Goal: Information Seeking & Learning: Learn about a topic

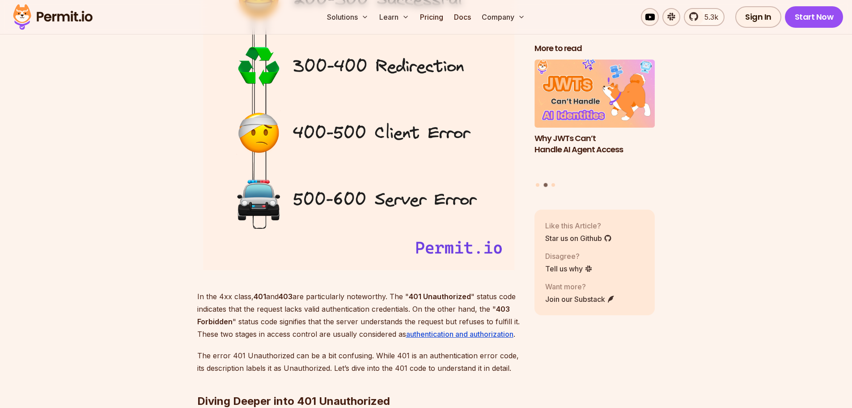
scroll to position [1342, 0]
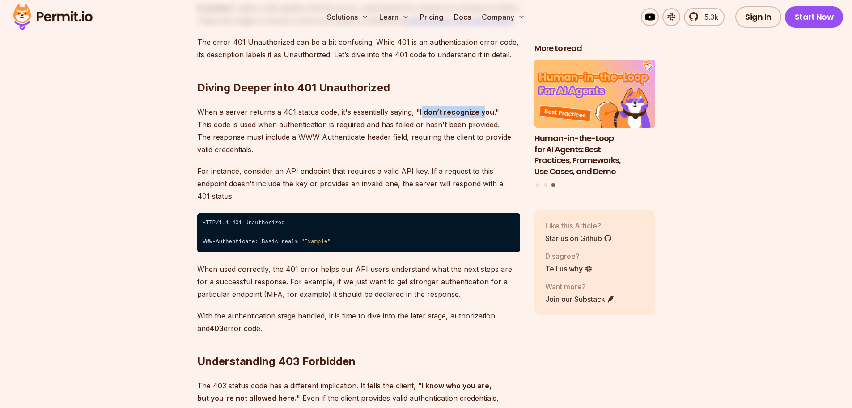
drag, startPoint x: 420, startPoint y: 112, endPoint x: 481, endPoint y: 110, distance: 60.9
click at [481, 110] on strong "I don’t recognize you" at bounding box center [457, 111] width 74 height 9
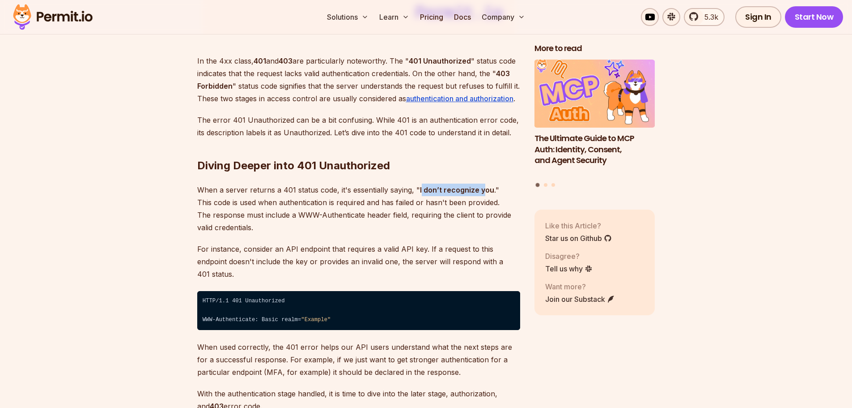
scroll to position [1253, 0]
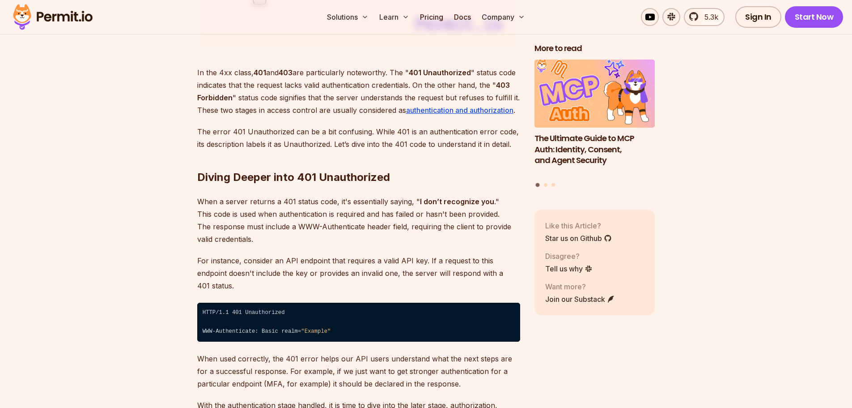
click at [454, 170] on h2 "Diving Deeper into 401 Unauthorized" at bounding box center [358, 159] width 323 height 50
click at [331, 178] on h2 "Diving Deeper into 401 Unauthorized" at bounding box center [358, 159] width 323 height 50
click at [404, 184] on h2 "Diving Deeper into 401 Unauthorized" at bounding box center [358, 159] width 323 height 50
drag, startPoint x: 416, startPoint y: 197, endPoint x: 484, endPoint y: 202, distance: 68.2
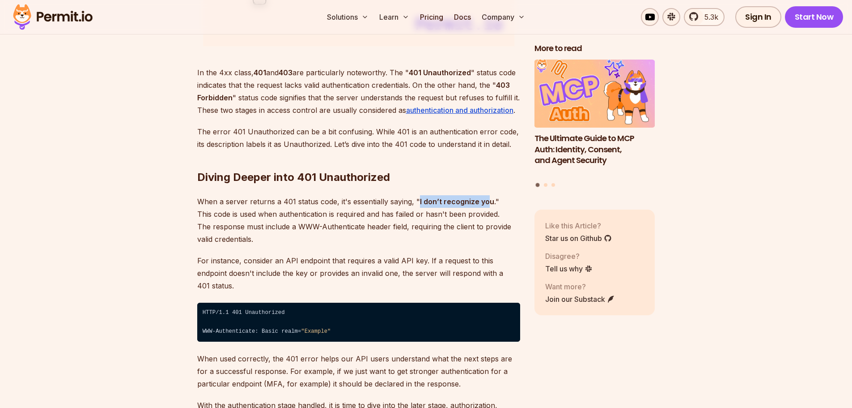
click at [484, 202] on p "When a server returns a 401 status code, it's essentially saying, " I don’t rec…" at bounding box center [358, 220] width 323 height 50
click at [467, 195] on p "When a server returns a 401 status code, it's essentially saying, " I don’t rec…" at bounding box center [358, 220] width 323 height 50
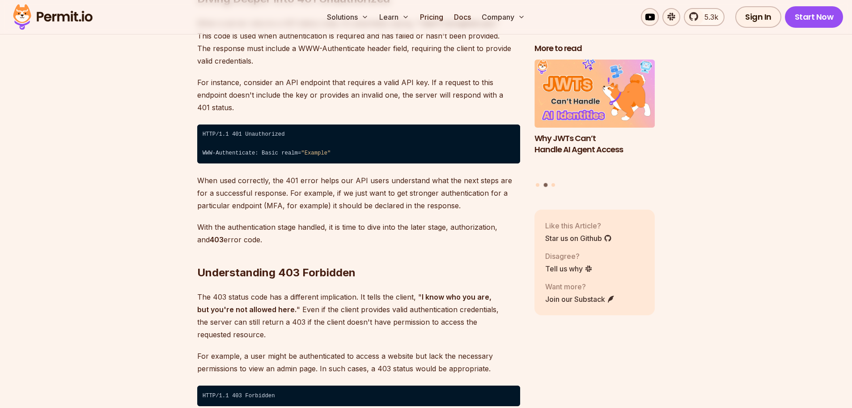
scroll to position [1476, 0]
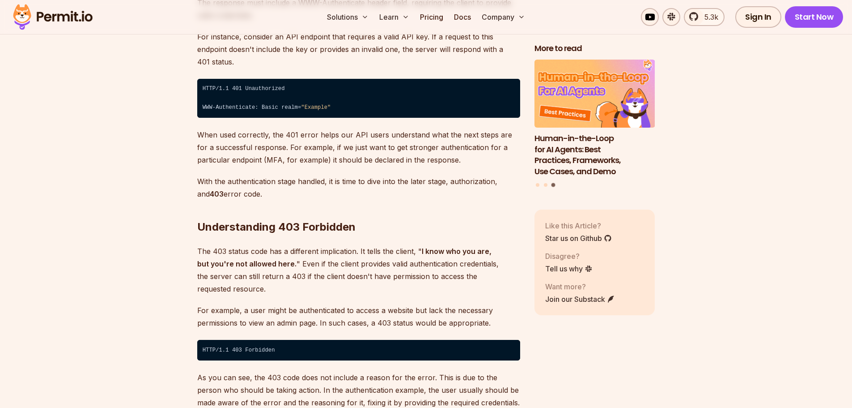
click at [475, 98] on code "HTTP/1.1 401 Unauthorized ⁠ WWW-Authenticate: Basic realm= "Example"" at bounding box center [358, 98] width 323 height 39
